Goal: Task Accomplishment & Management: Manage account settings

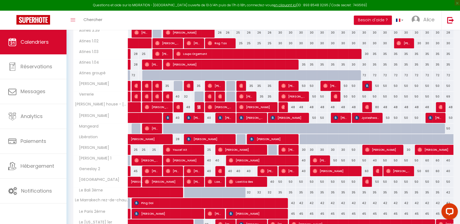
scroll to position [98, 0]
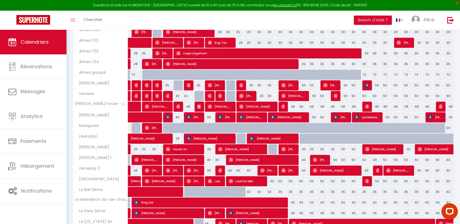
click at [311, 147] on div "30" at bounding box center [311, 149] width 10 height 10
type input "30"
type input "Lun 18 Août 2025"
type input "[DATE]"
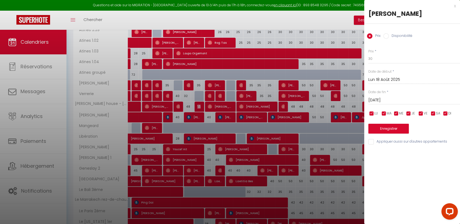
click at [311, 147] on div at bounding box center [230, 112] width 460 height 224
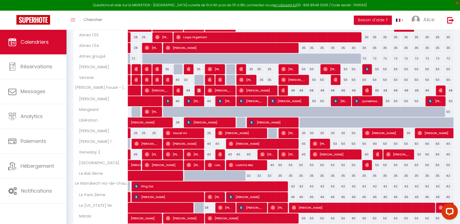
scroll to position [0, 0]
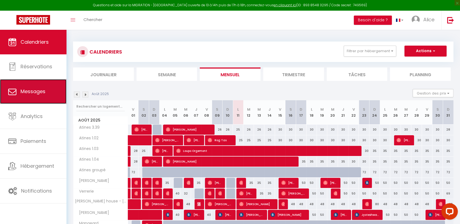
click at [39, 92] on span "Messages" at bounding box center [33, 91] width 25 height 7
select select "message"
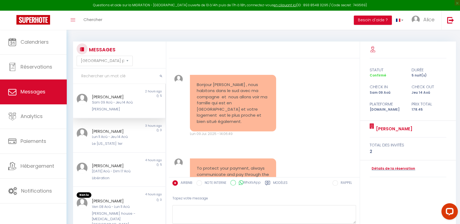
scroll to position [1771, 0]
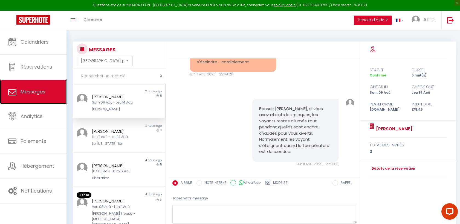
click at [39, 92] on span "Messages" at bounding box center [33, 91] width 25 height 7
